Goal: Task Accomplishment & Management: Use online tool/utility

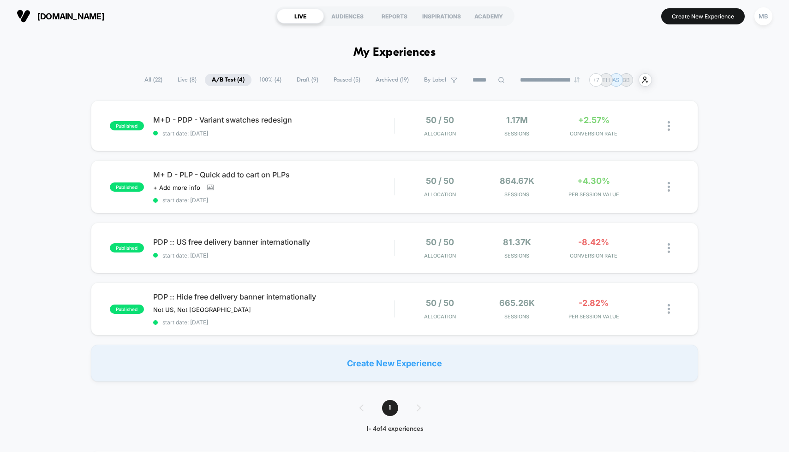
click at [296, 78] on span "Draft ( 9 )" at bounding box center [308, 80] width 36 height 12
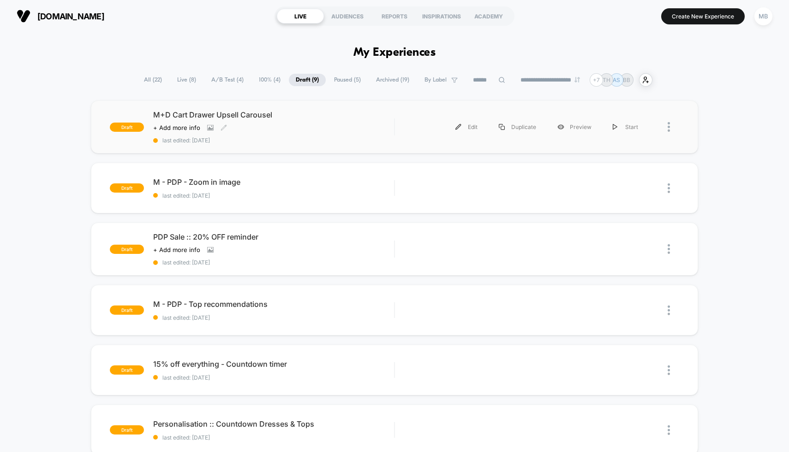
click at [344, 127] on div "M+D Cart Drawer Upsell Carousel Click to view images Click to edit experience d…" at bounding box center [273, 127] width 241 height 34
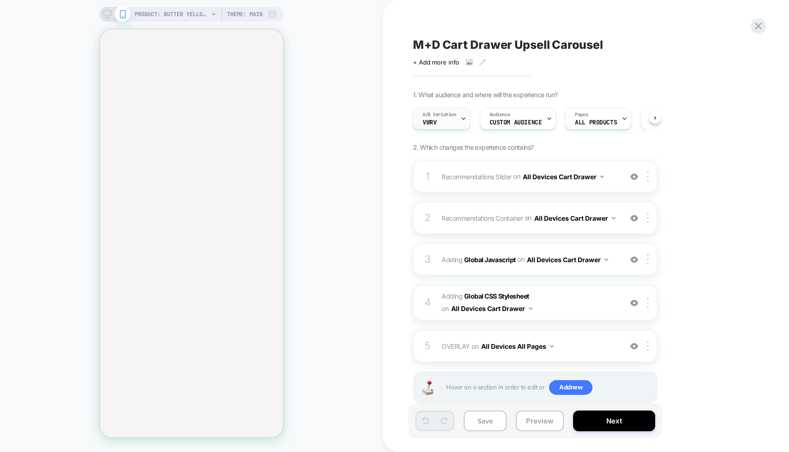
scroll to position [0, 0]
click at [461, 120] on icon at bounding box center [463, 119] width 6 height 6
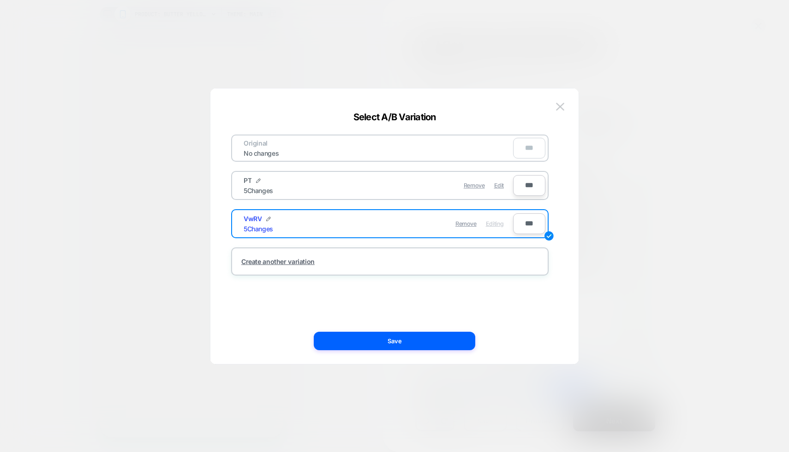
scroll to position [0, 1]
select select "**"
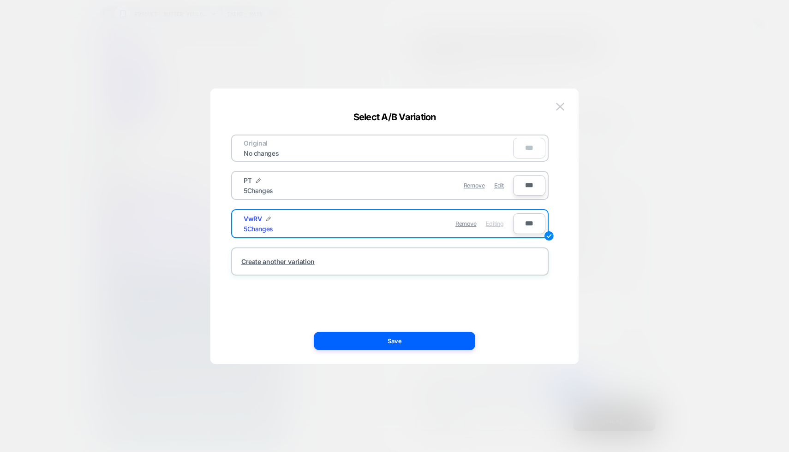
scroll to position [0, 0]
click at [452, 66] on div at bounding box center [394, 226] width 789 height 452
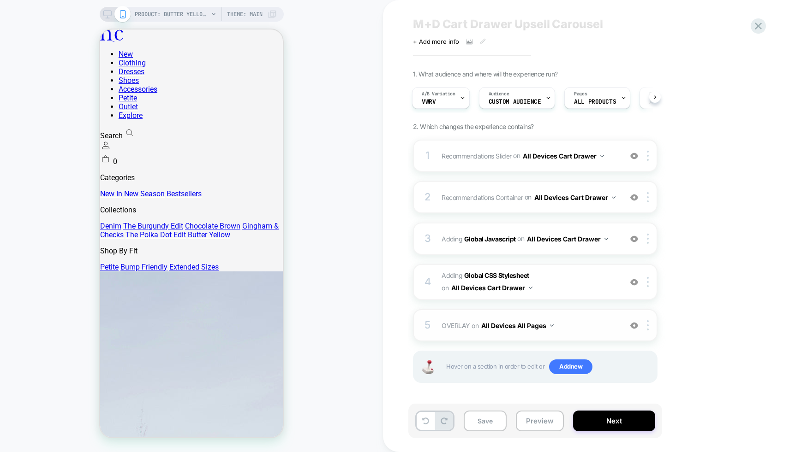
scroll to position [24, 0]
click at [539, 105] on div "A/B Variation VwRV Audience Custom Audience Pages ALL PRODUCTS Devices ALL DEVI…" at bounding box center [530, 98] width 244 height 31
click at [543, 95] on div "Audience Custom Audience" at bounding box center [514, 98] width 71 height 21
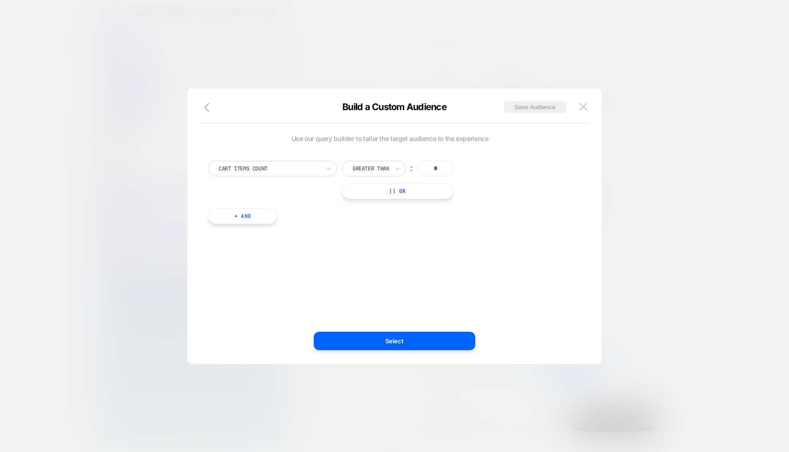
click at [546, 80] on div at bounding box center [394, 226] width 789 height 452
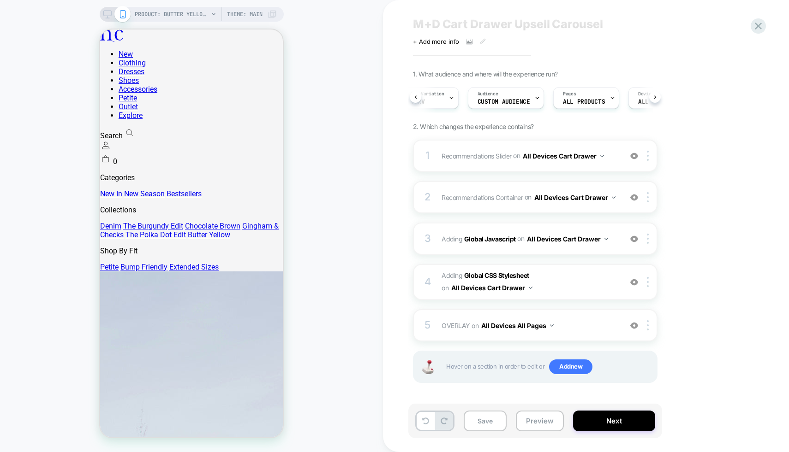
scroll to position [0, 0]
click at [111, 12] on div at bounding box center [115, 14] width 24 height 8
click at [105, 14] on icon at bounding box center [107, 14] width 8 height 8
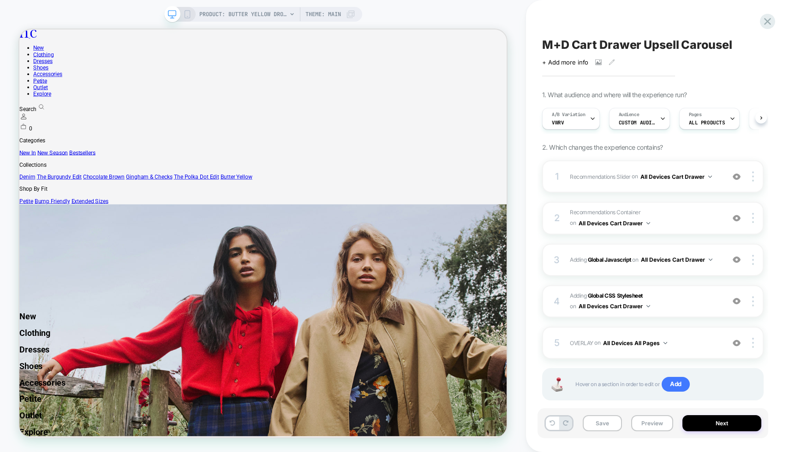
scroll to position [0, 0]
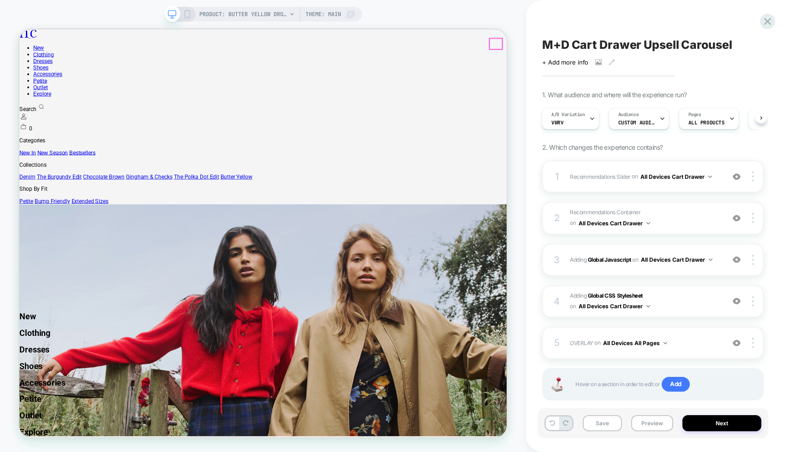
click at [769, 20] on icon at bounding box center [767, 21] width 12 height 12
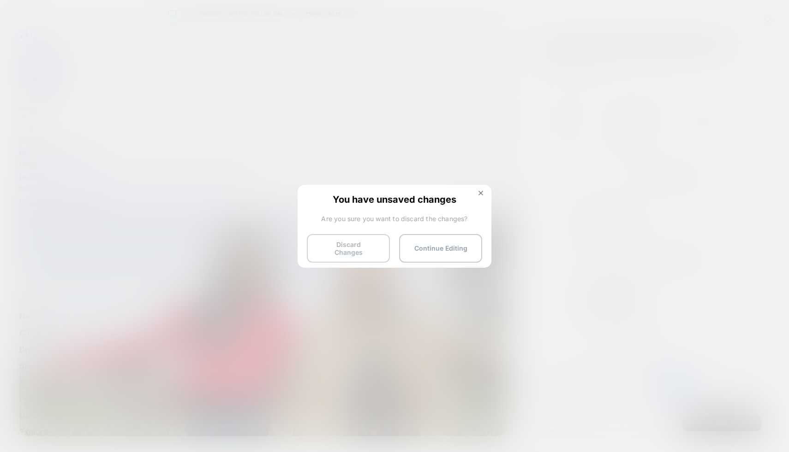
click at [361, 246] on button "Discard Changes" at bounding box center [348, 248] width 83 height 29
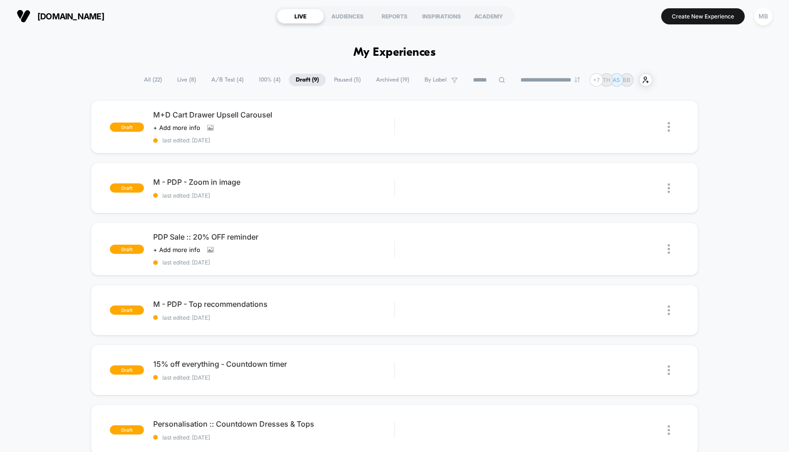
click at [227, 79] on span "A/B Test ( 4 )" at bounding box center [227, 80] width 46 height 12
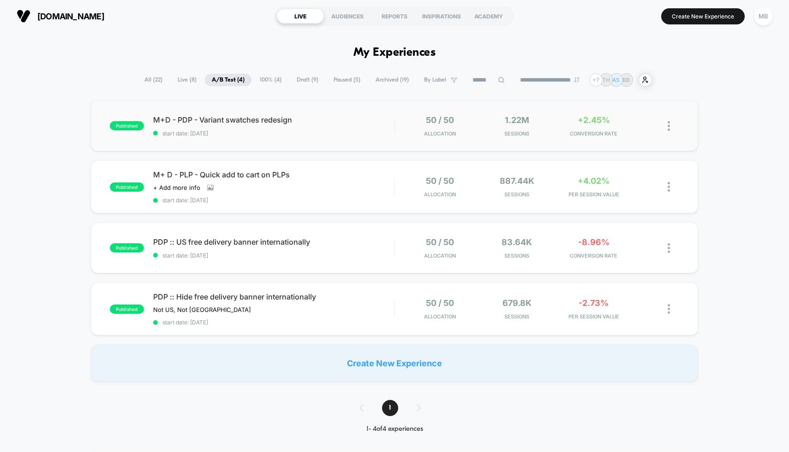
click at [374, 143] on div "published M+D - PDP - Variant swatches redesign start date: [DATE] 50 / 50 Allo…" at bounding box center [394, 126] width 607 height 51
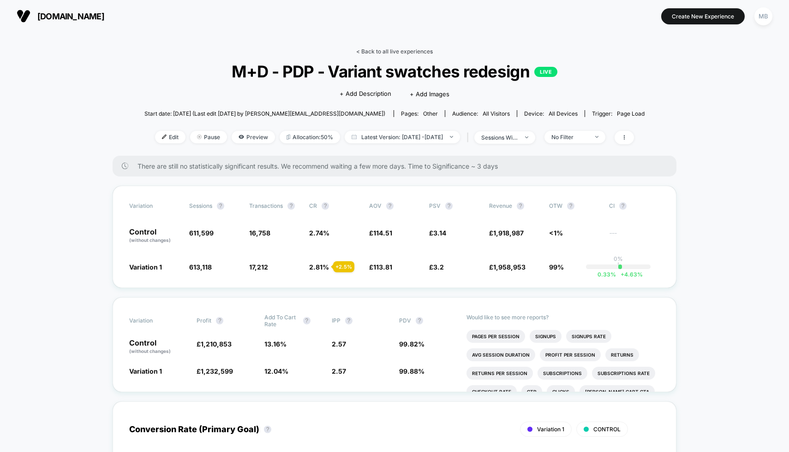
click at [402, 50] on link "< Back to all live experiences" at bounding box center [394, 51] width 77 height 7
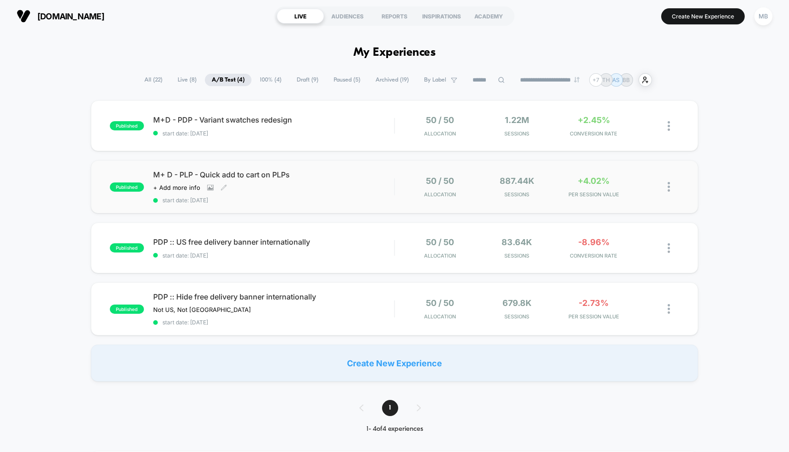
click at [272, 189] on div "Click to view images Click to edit experience details + Add more info" at bounding box center [237, 187] width 169 height 7
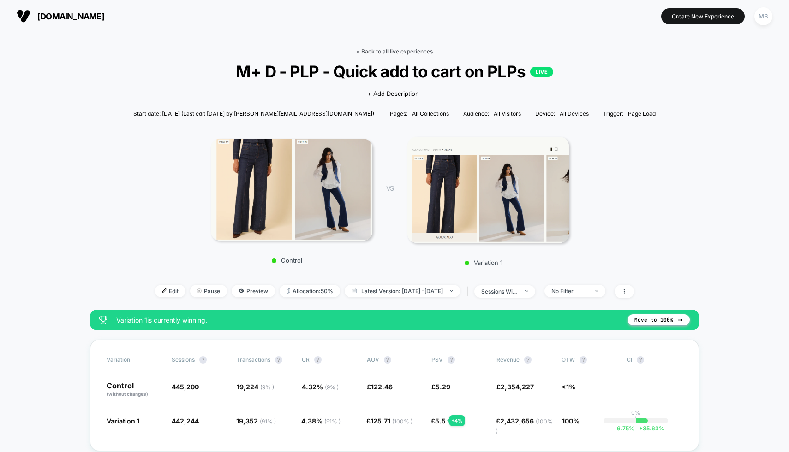
click at [401, 48] on link "< Back to all live experiences" at bounding box center [394, 51] width 77 height 7
